Goal: Task Accomplishment & Management: Manage account settings

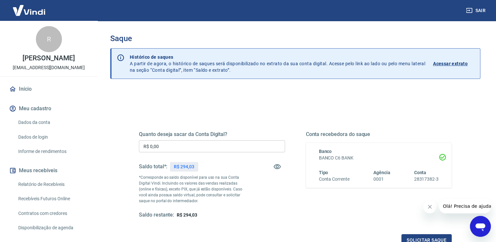
click at [168, 143] on input "R$ 0,00" at bounding box center [212, 146] width 146 height 12
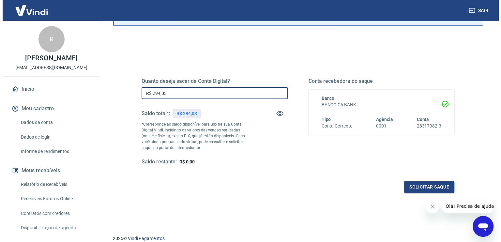
scroll to position [65, 0]
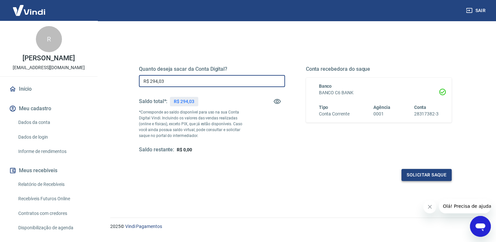
type input "R$ 294,03"
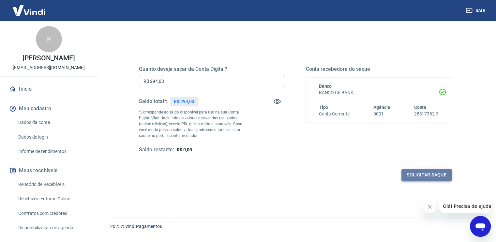
click at [409, 175] on button "Solicitar saque" at bounding box center [427, 175] width 50 height 12
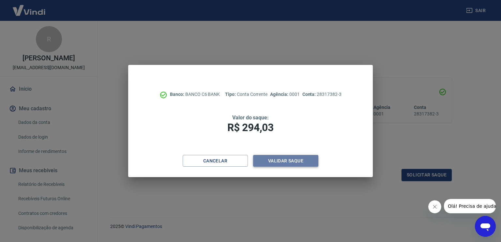
click at [272, 161] on button "Validar saque" at bounding box center [285, 161] width 65 height 12
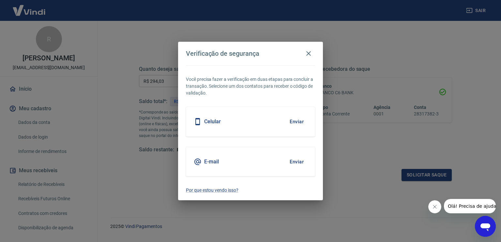
click at [299, 162] on button "Enviar" at bounding box center [296, 162] width 21 height 14
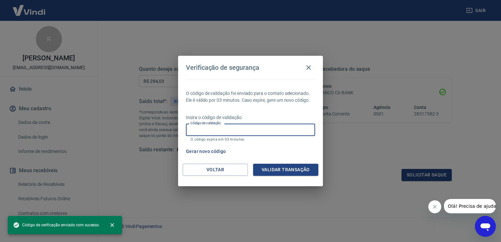
click at [264, 128] on input "Código de validação" at bounding box center [250, 130] width 129 height 12
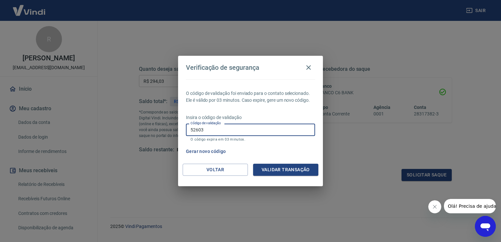
click at [193, 128] on input "52603" at bounding box center [250, 130] width 129 height 12
type input "552603"
click at [274, 171] on button "Validar transação" at bounding box center [285, 170] width 65 height 12
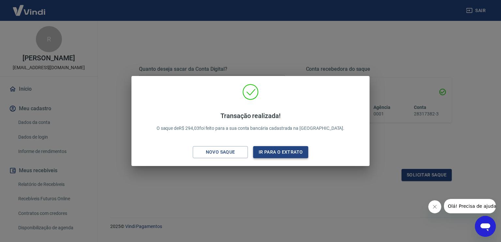
click at [266, 153] on button "Ir para o extrato" at bounding box center [280, 152] width 55 height 12
